Goal: Check status: Check status

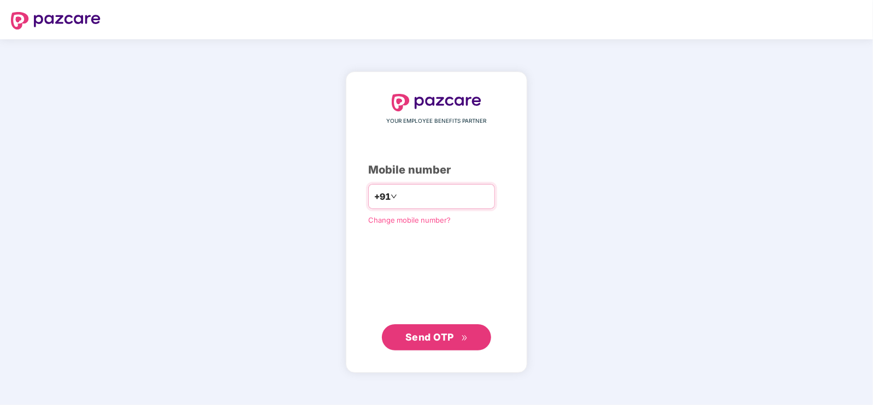
type input "**********"
click at [440, 339] on span "Send OTP" at bounding box center [429, 337] width 49 height 11
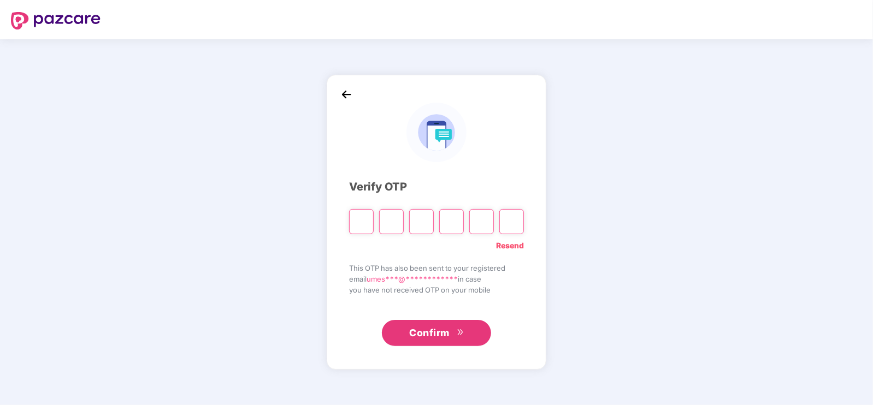
type input "*"
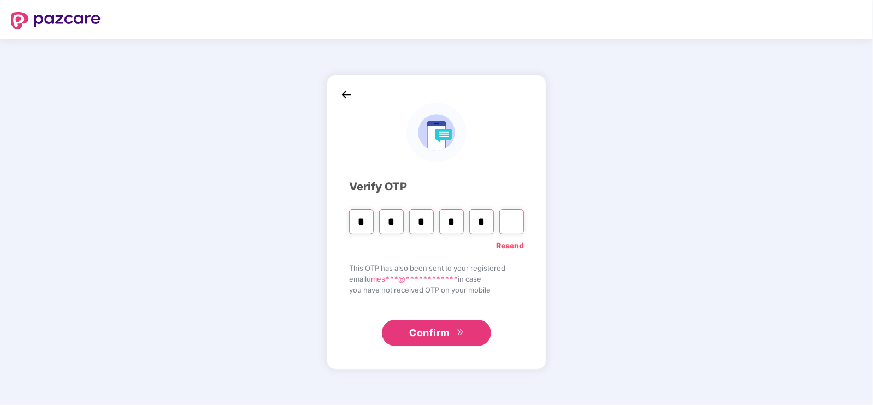
type input "*"
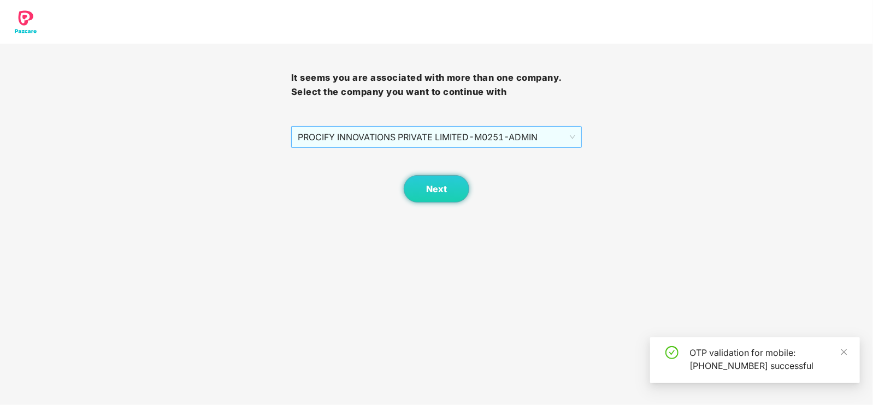
click at [547, 135] on span "PROCIFY INNOVATIONS PRIVATE LIMITED - M0251 - ADMIN" at bounding box center [437, 137] width 278 height 21
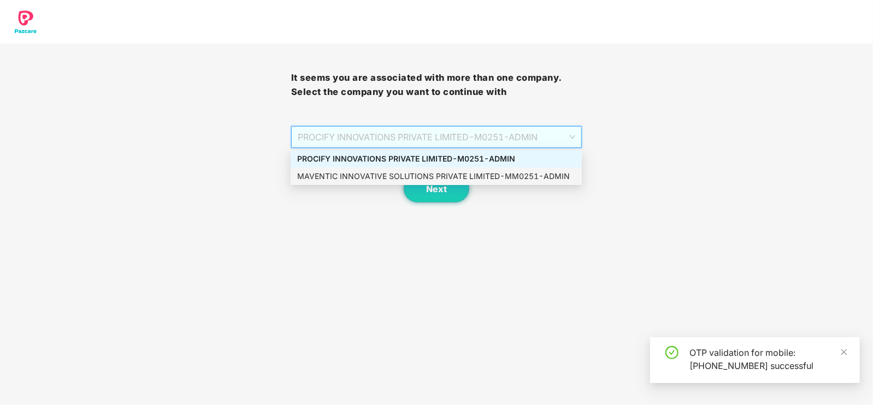
click at [481, 175] on div "MAVENTIC INNOVATIVE SOLUTIONS PRIVATE LIMITED - MM0251 - ADMIN" at bounding box center [436, 176] width 278 height 12
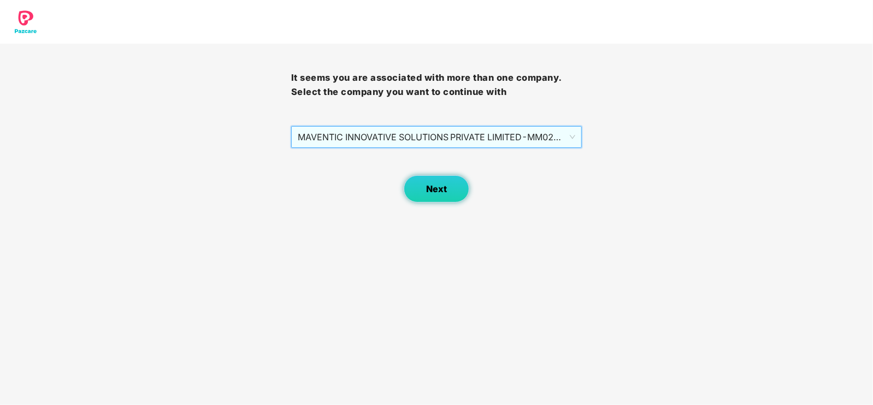
click at [441, 192] on span "Next" at bounding box center [436, 189] width 21 height 10
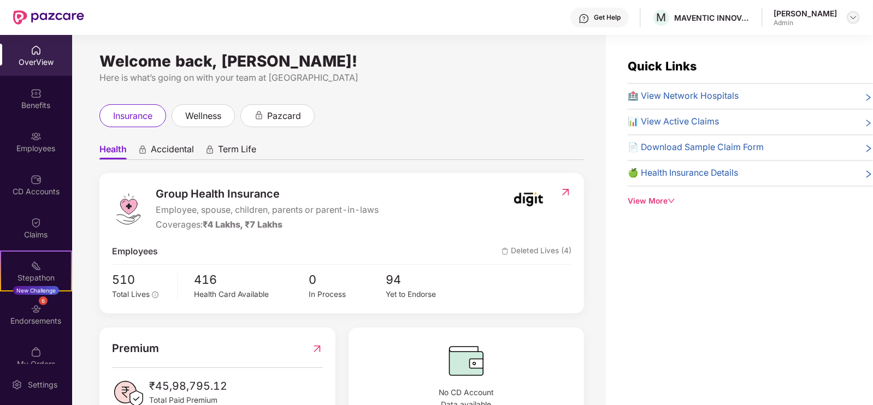
click at [853, 15] on img at bounding box center [853, 17] width 9 height 9
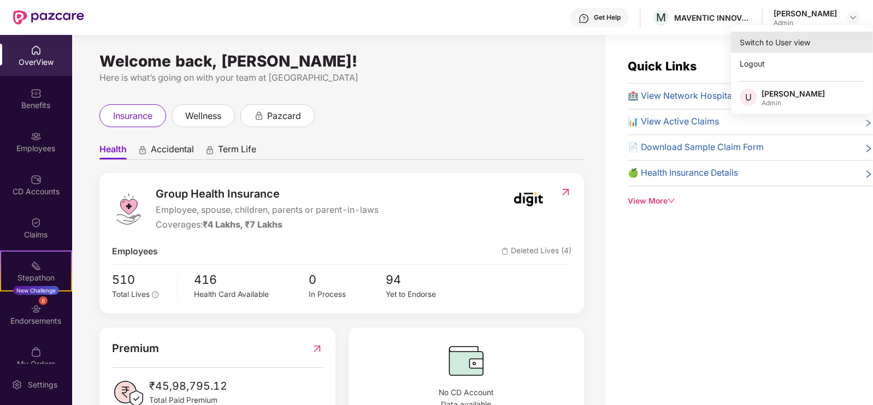
click at [773, 43] on div "Switch to User view" at bounding box center [802, 42] width 142 height 21
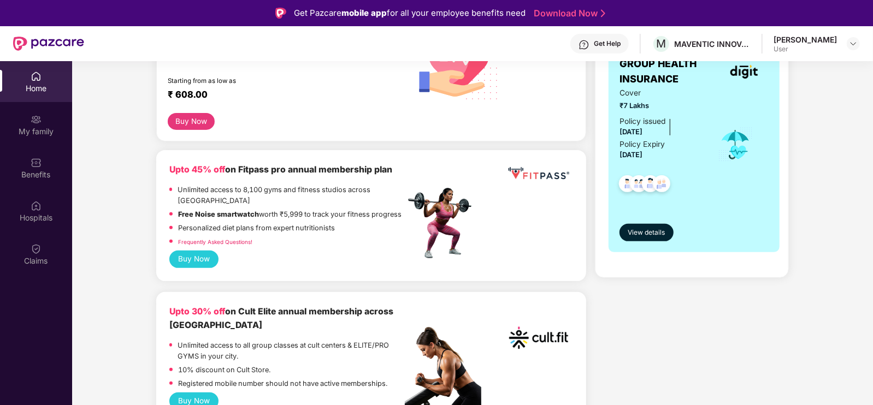
scroll to position [205, 0]
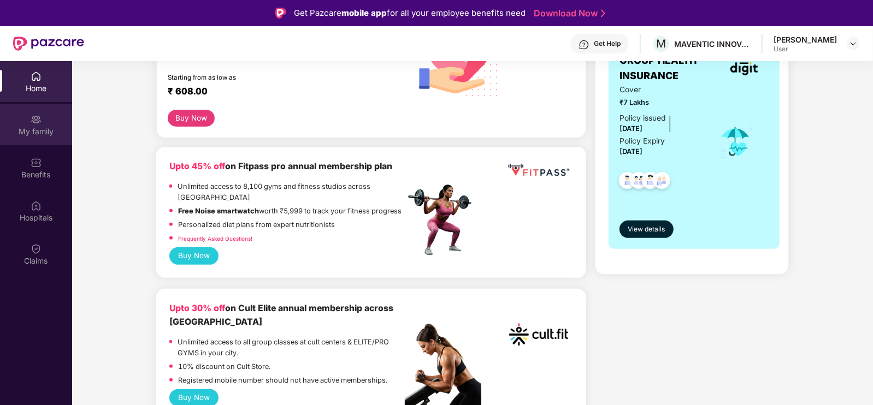
click at [36, 126] on div "My family" at bounding box center [36, 131] width 72 height 11
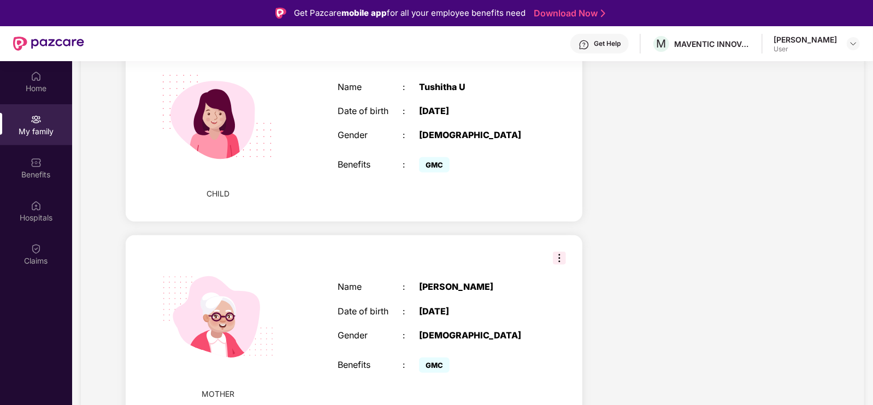
scroll to position [61, 0]
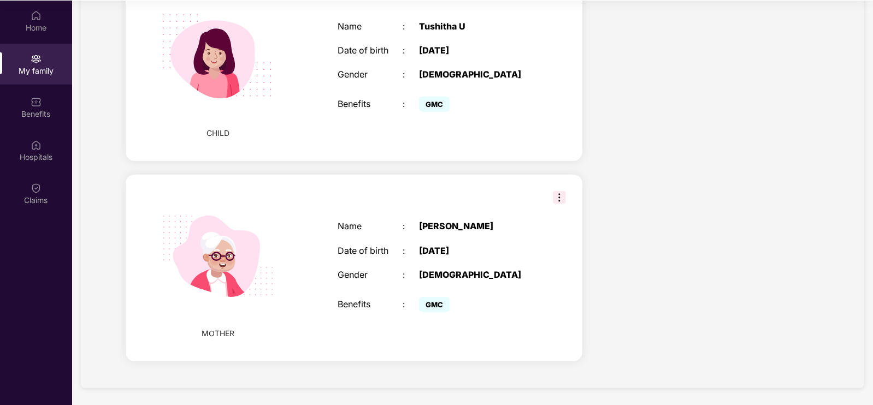
click at [553, 192] on img at bounding box center [559, 197] width 13 height 13
click at [449, 259] on div "Name : [PERSON_NAME] Date of birth : [DEMOGRAPHIC_DATA] Gender : [DEMOGRAPHIC_D…" at bounding box center [435, 268] width 217 height 121
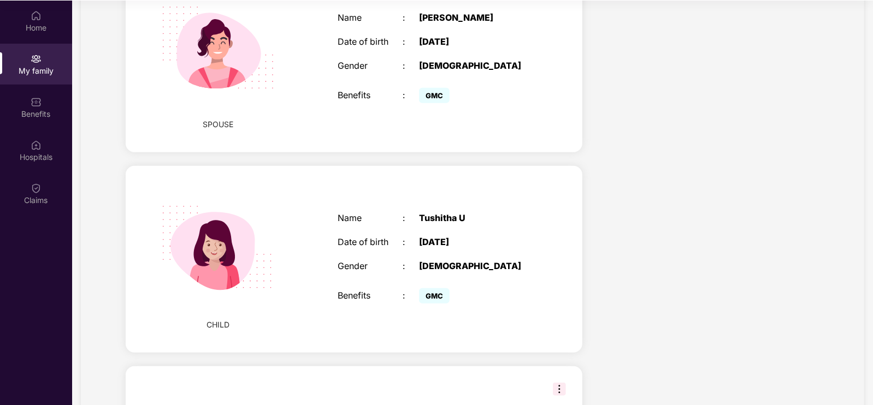
scroll to position [33, 0]
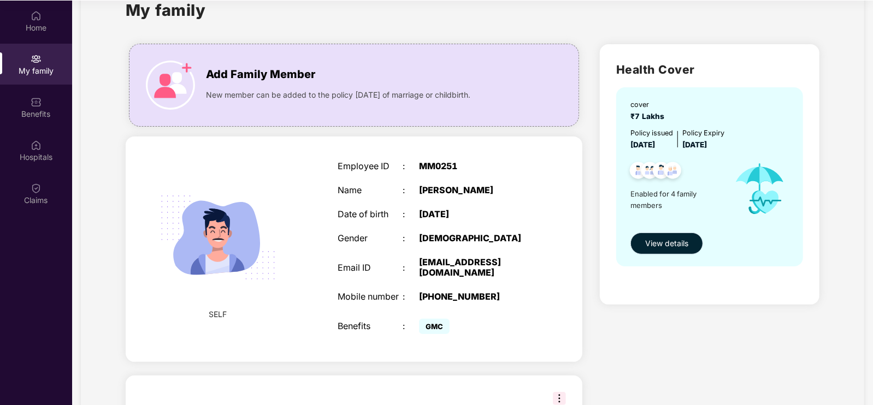
click at [656, 240] on span "View details" at bounding box center [666, 244] width 43 height 12
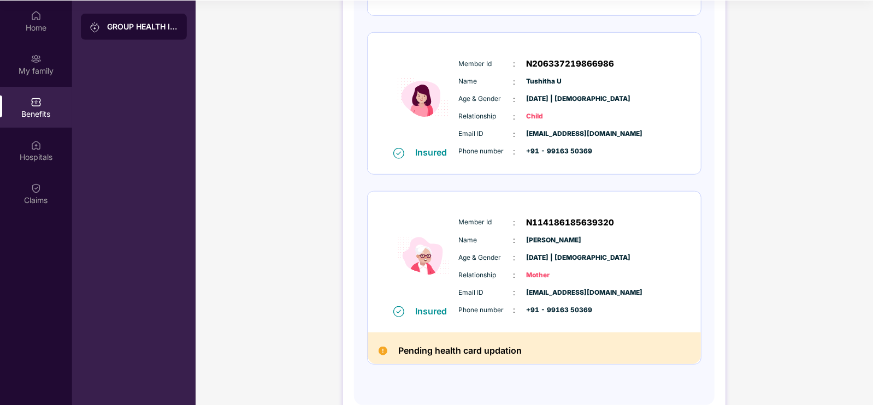
scroll to position [472, 0]
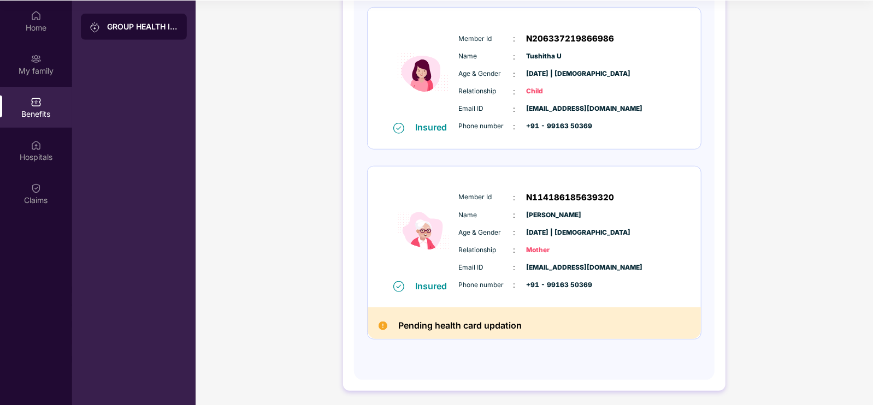
click at [423, 288] on div "Insured" at bounding box center [434, 286] width 38 height 11
click at [448, 323] on h2 "Pending health card updation" at bounding box center [459, 325] width 123 height 15
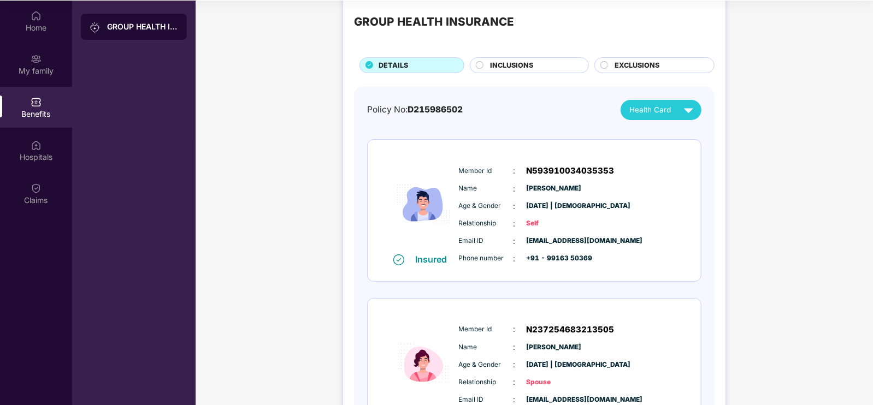
scroll to position [0, 0]
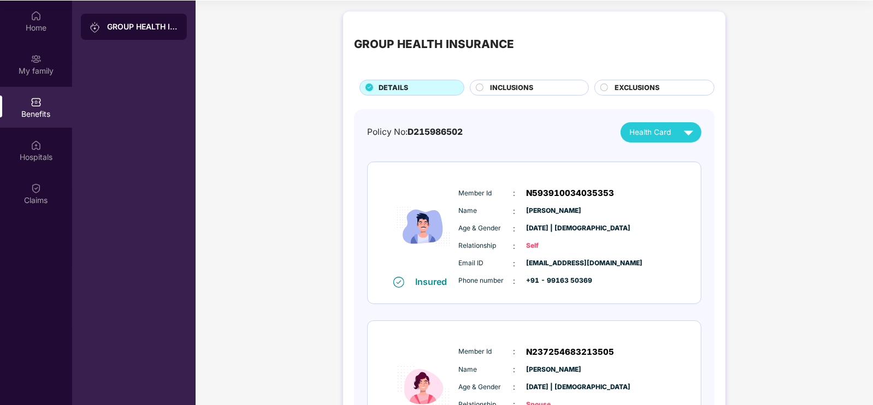
click at [661, 131] on span "Health Card" at bounding box center [650, 132] width 42 height 11
click at [649, 222] on div "[PERSON_NAME]" at bounding box center [661, 223] width 71 height 12
click at [50, 9] on div "Home" at bounding box center [36, 21] width 72 height 41
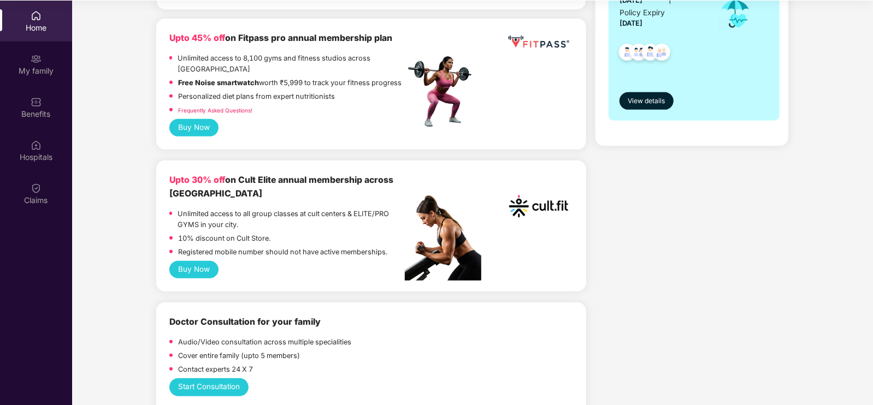
scroll to position [68, 0]
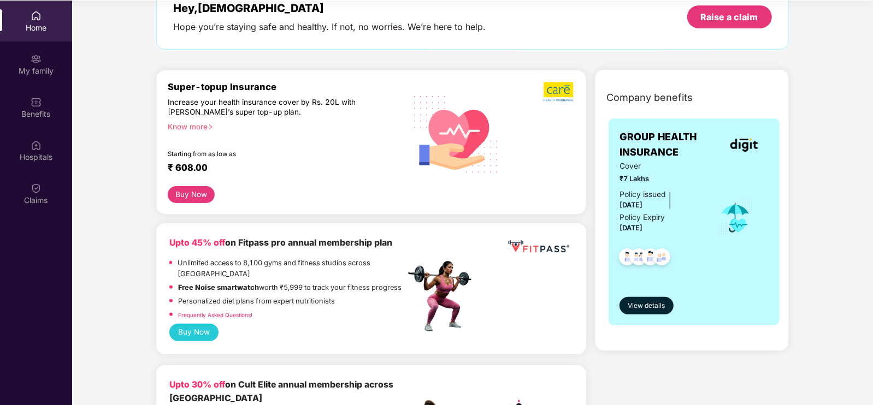
click at [373, 143] on div "Super-topup Insurance Increase your health insurance cover by Rs. 20L with [PER…" at bounding box center [286, 133] width 237 height 105
click at [251, 101] on div "Increase your health insurance cover by Rs. 20L with [PERSON_NAME]’s super top-…" at bounding box center [263, 107] width 190 height 20
click at [291, 27] on div "Hope you’re staying safe and healthy. If not, no worries. We’re here to help." at bounding box center [329, 26] width 312 height 11
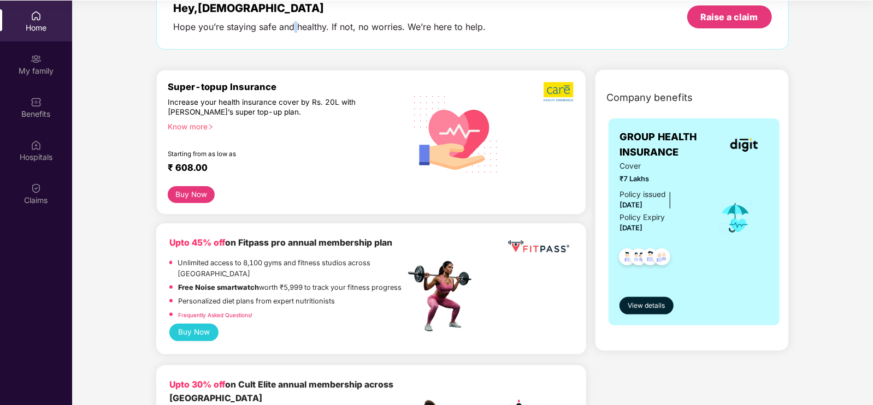
click at [291, 27] on div "Hope you’re staying safe and healthy. If not, no worries. We’re here to help." at bounding box center [329, 26] width 312 height 11
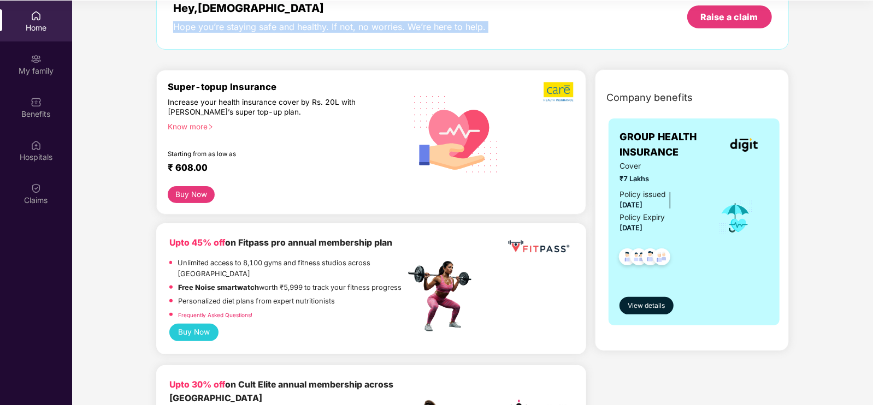
click at [291, 27] on div "Hope you’re staying safe and healthy. If not, no worries. We’re here to help." at bounding box center [329, 26] width 312 height 11
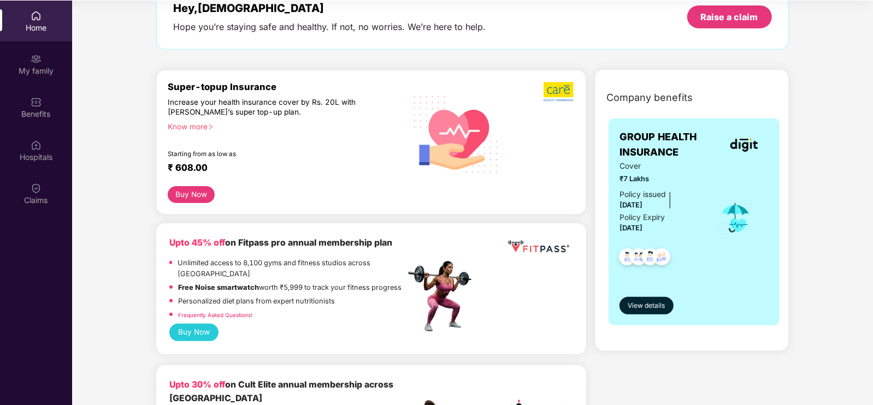
click at [27, 24] on div "Home" at bounding box center [36, 27] width 72 height 11
